Goal: Task Accomplishment & Management: Manage account settings

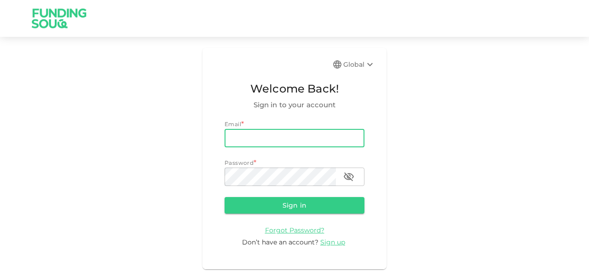
type input "[EMAIL_ADDRESS][DOMAIN_NAME]"
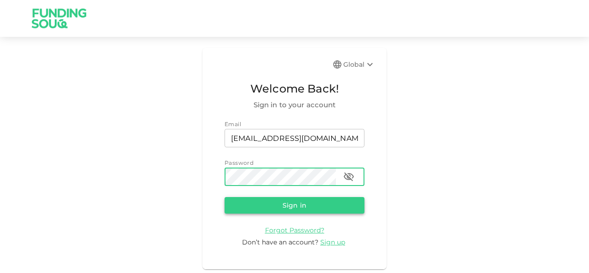
click at [264, 207] on button "Sign in" at bounding box center [294, 205] width 140 height 17
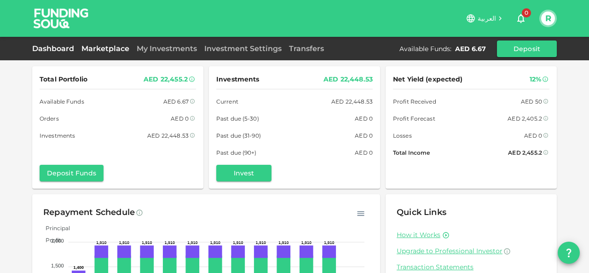
click at [108, 48] on link "Marketplace" at bounding box center [105, 48] width 55 height 9
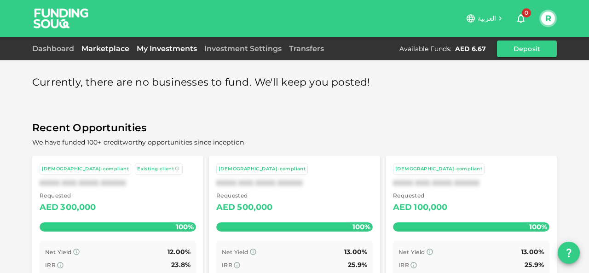
click at [169, 49] on link "My Investments" at bounding box center [167, 48] width 68 height 9
